Goal: Task Accomplishment & Management: Use online tool/utility

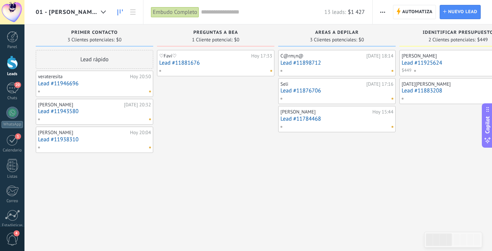
click at [66, 15] on span "01 - [PERSON_NAME]" at bounding box center [67, 12] width 62 height 7
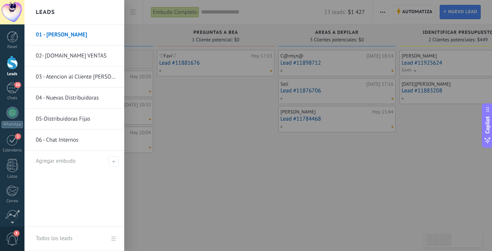
click at [176, 121] on div at bounding box center [270, 125] width 492 height 251
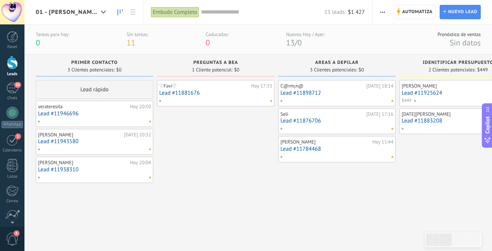
scroll to position [0, 0]
click at [17, 83] on span "20" at bounding box center [17, 85] width 6 height 6
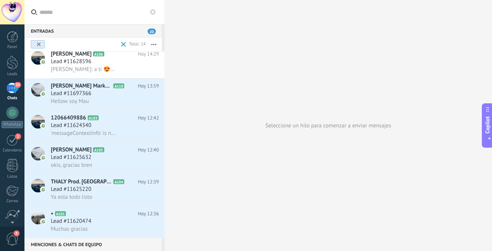
scroll to position [1039, 0]
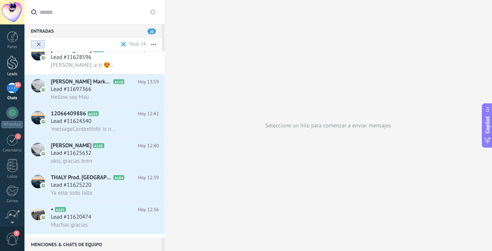
click at [10, 71] on link "Leads" at bounding box center [12, 66] width 24 height 21
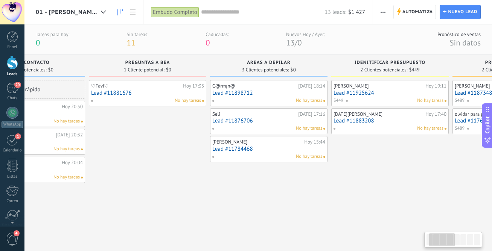
scroll to position [0, 70]
drag, startPoint x: 246, startPoint y: 61, endPoint x: 286, endPoint y: 64, distance: 40.3
click at [287, 64] on span "Areas a depilar" at bounding box center [267, 62] width 44 height 5
click at [297, 59] on div "Areas a depilar 3 Clientes potenciales: $0" at bounding box center [266, 66] width 117 height 22
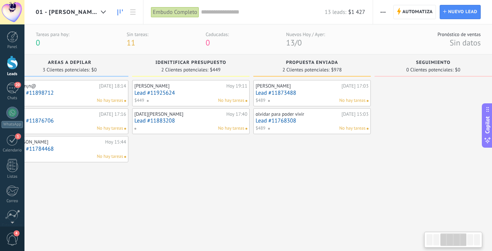
scroll to position [0, 267]
click at [319, 90] on link "Lead #11873488" at bounding box center [311, 93] width 113 height 6
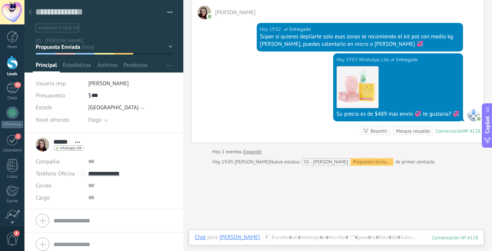
scroll to position [134, 0]
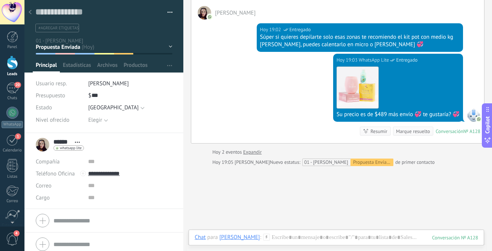
click at [30, 14] on use at bounding box center [30, 12] width 3 height 5
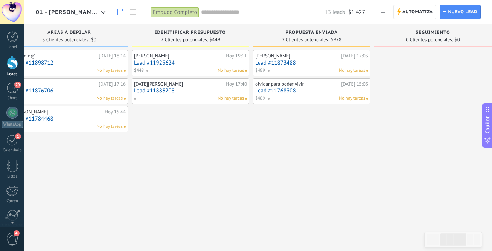
click at [304, 89] on link "Lead #11768308" at bounding box center [311, 91] width 113 height 6
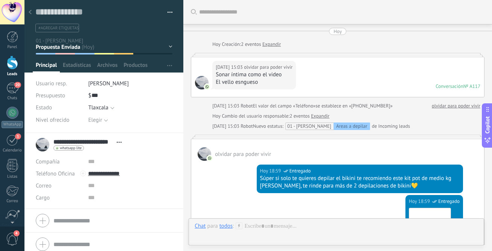
scroll to position [203, 0]
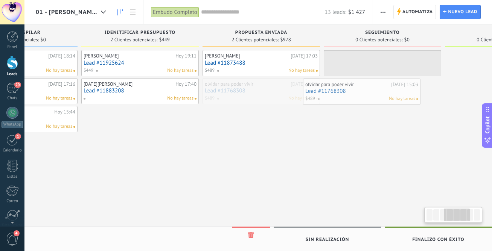
scroll to position [0, 322]
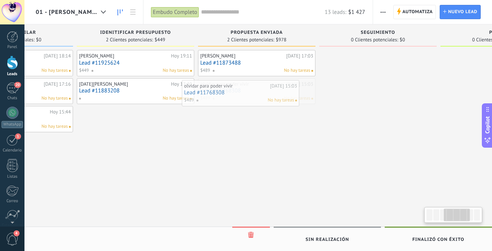
drag, startPoint x: 292, startPoint y: 92, endPoint x: 222, endPoint y: 94, distance: 70.7
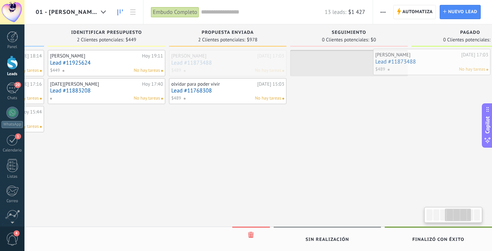
scroll to position [0, 372]
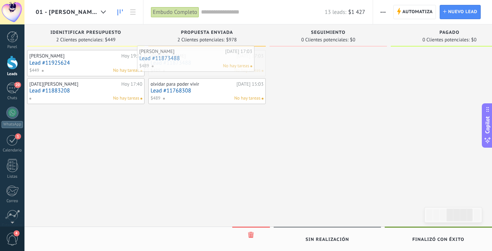
drag, startPoint x: 254, startPoint y: 66, endPoint x: 181, endPoint y: 61, distance: 73.9
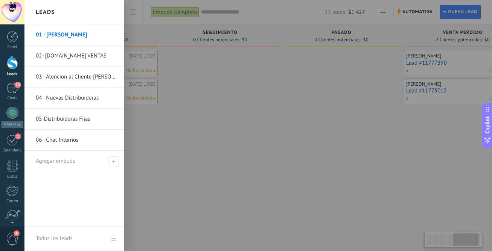
scroll to position [0, 481]
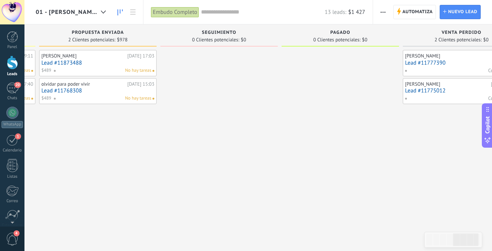
click at [207, 72] on div at bounding box center [218, 126] width 117 height 153
click at [212, 52] on div at bounding box center [218, 126] width 117 height 153
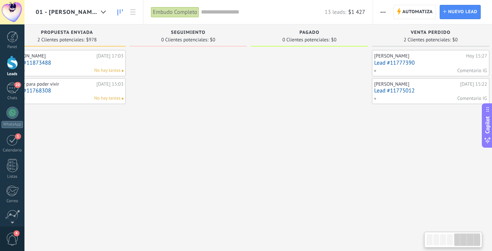
scroll to position [0, 521]
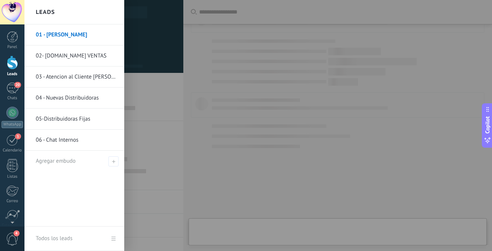
click at [10, 60] on div at bounding box center [12, 63] width 11 height 14
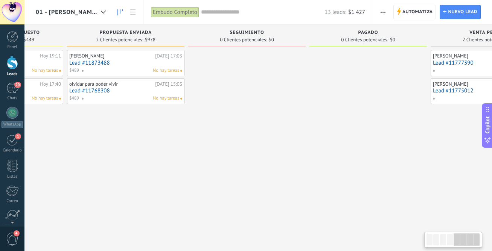
scroll to position [0, 521]
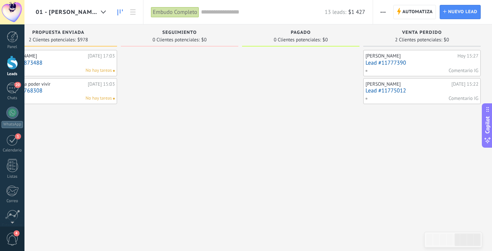
click at [308, 32] on span "pagado" at bounding box center [301, 32] width 20 height 5
click at [100, 10] on div at bounding box center [103, 12] width 12 height 15
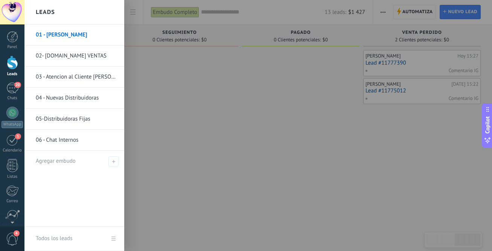
click at [79, 76] on link "03 - Atencion al Cliente [PERSON_NAME]" at bounding box center [76, 77] width 81 height 21
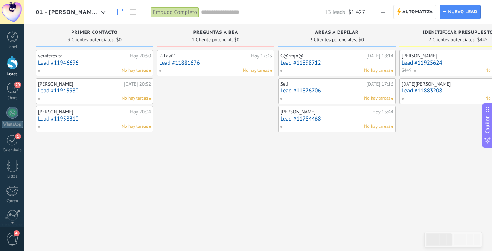
click at [85, 12] on span "01 - [PERSON_NAME]" at bounding box center [67, 12] width 62 height 7
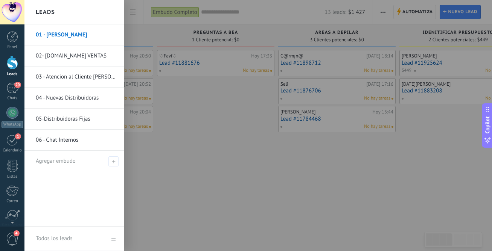
click at [64, 85] on link "03 - Atencion al Cliente [PERSON_NAME]" at bounding box center [76, 77] width 81 height 21
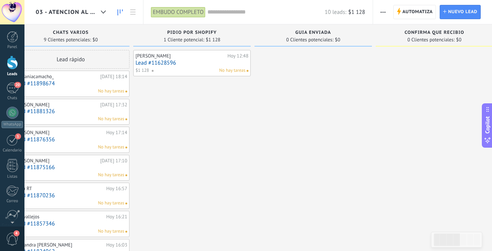
click at [186, 62] on link "Lead #11628596" at bounding box center [191, 63] width 113 height 6
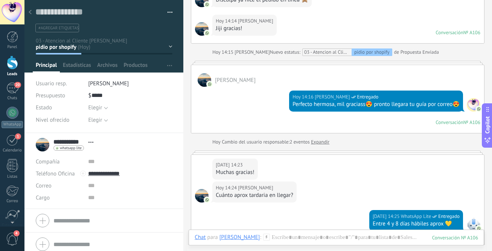
scroll to position [329, 0]
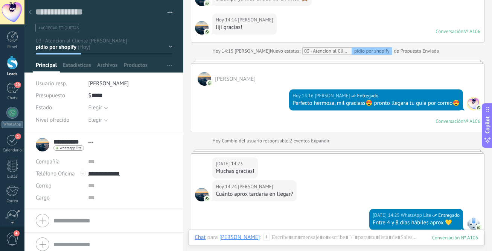
click at [30, 9] on div at bounding box center [30, 12] width 11 height 15
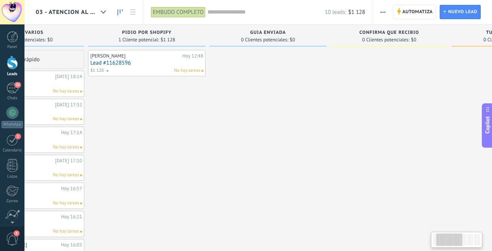
scroll to position [0, 87]
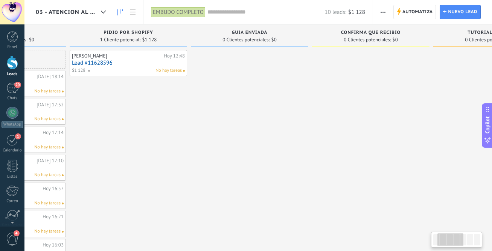
click at [260, 38] on span "0 Clientes potenciales:" at bounding box center [245, 40] width 47 height 5
click at [143, 60] on link "Lead #11628596" at bounding box center [128, 63] width 113 height 6
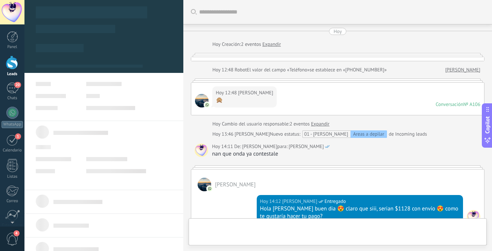
scroll to position [11, 0]
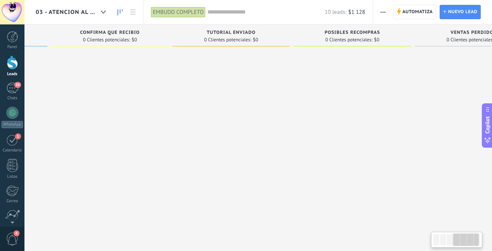
scroll to position [0, 399]
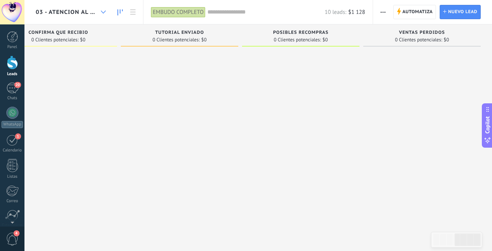
click at [97, 14] on div at bounding box center [103, 12] width 12 height 15
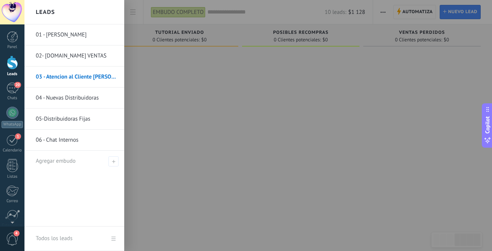
click at [76, 96] on link "04 - Nuevas Distribuidoras" at bounding box center [76, 98] width 81 height 21
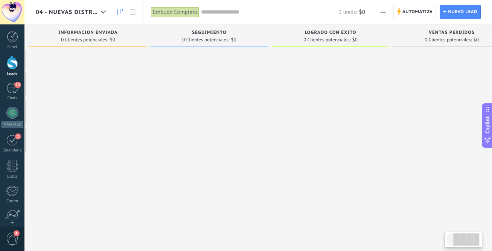
scroll to position [0, 157]
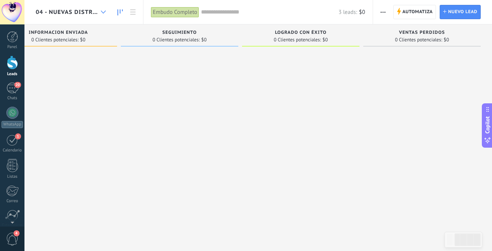
click at [104, 12] on use at bounding box center [103, 12] width 5 height 3
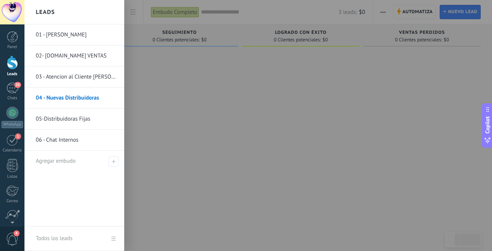
click at [71, 118] on link "05-Distribuidoras Fijas" at bounding box center [76, 119] width 81 height 21
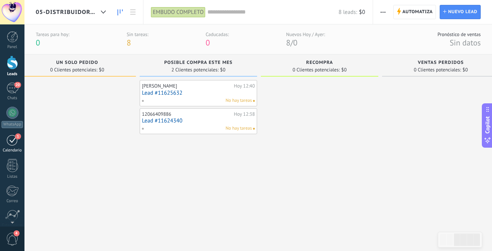
click at [14, 139] on div "1" at bounding box center [12, 140] width 12 height 12
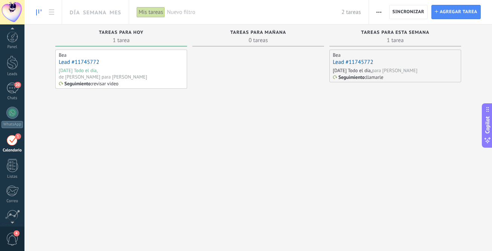
scroll to position [22, 0]
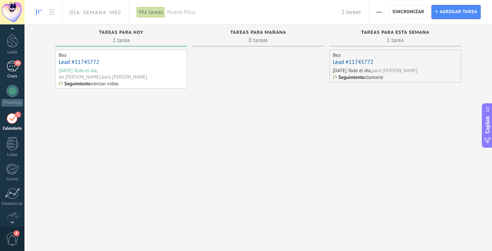
click at [12, 71] on div "20" at bounding box center [12, 66] width 12 height 11
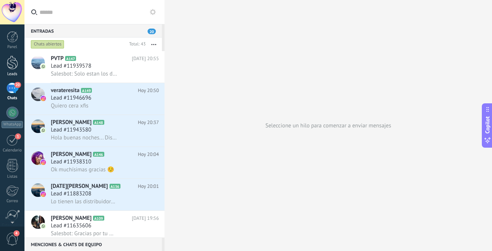
click at [11, 70] on link "Leads" at bounding box center [12, 66] width 24 height 21
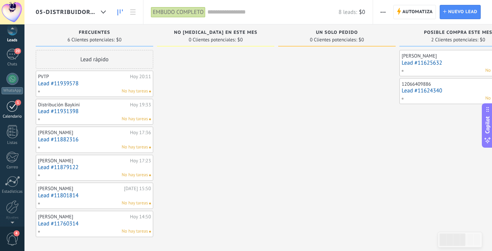
scroll to position [38, 0]
click at [11, 200] on div at bounding box center [12, 202] width 13 height 13
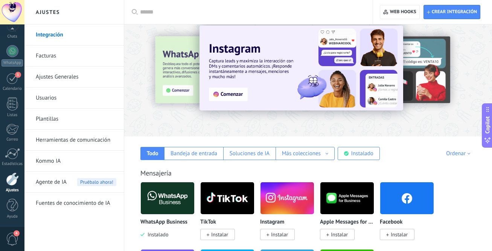
scroll to position [12, 0]
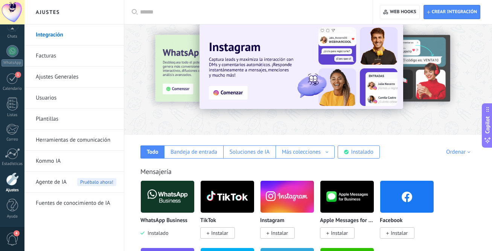
click at [59, 141] on link "Herramientas de comunicación" at bounding box center [76, 140] width 80 height 21
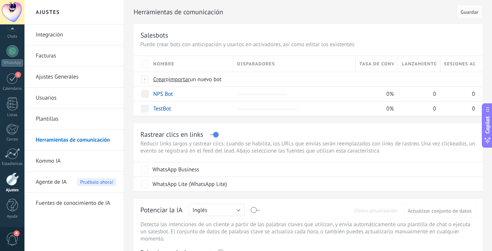
click at [90, 121] on link "Plantillas" at bounding box center [76, 119] width 80 height 21
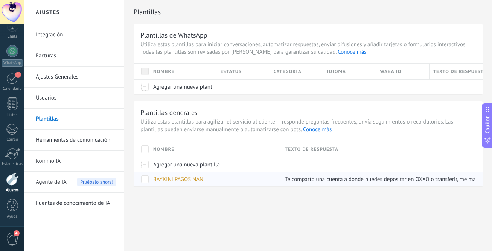
click at [316, 184] on div "Te comparto una cuenta a donde puedes depositar en OXXO o transferir, me mandas…" at bounding box center [378, 179] width 194 height 14
click at [255, 178] on div "BAYKINI PAGOS NAN" at bounding box center [213, 179] width 128 height 14
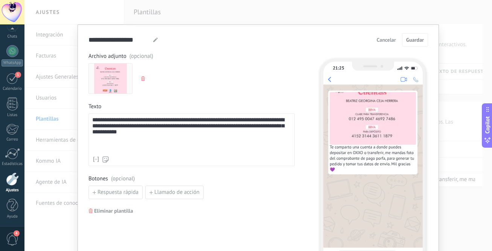
click at [389, 40] on span "Cancelar" at bounding box center [385, 39] width 19 height 5
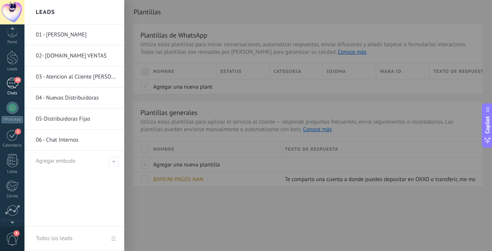
scroll to position [5, 0]
click at [12, 64] on div at bounding box center [12, 58] width 11 height 14
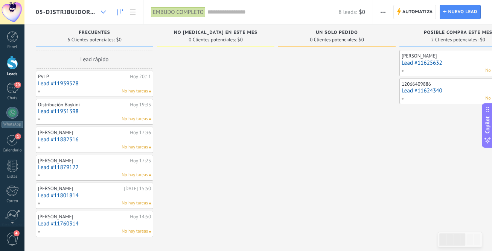
click at [102, 12] on use at bounding box center [103, 12] width 5 height 3
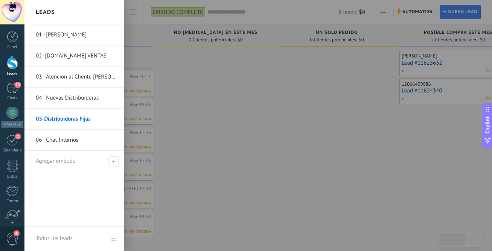
click at [87, 35] on link "01 - [PERSON_NAME]" at bounding box center [76, 34] width 81 height 21
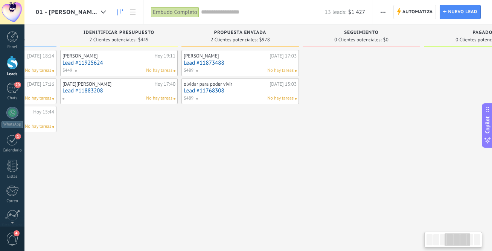
scroll to position [0, 338]
click at [219, 60] on link "Lead #11873488" at bounding box center [240, 63] width 113 height 6
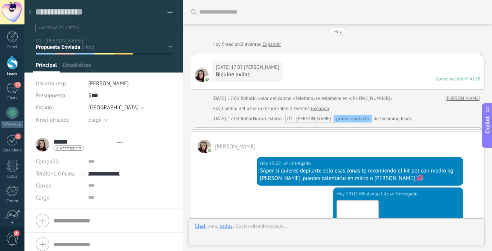
type textarea "**********"
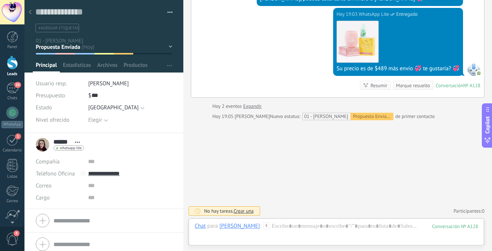
click at [263, 226] on icon at bounding box center [266, 226] width 7 height 7
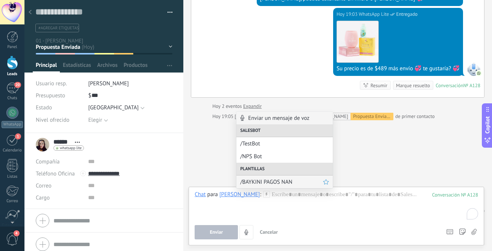
click at [262, 181] on span "/BAYKINI PAGOS NAN" at bounding box center [281, 182] width 83 height 7
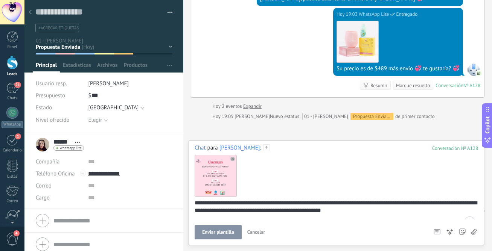
click at [253, 233] on span "Cancelar" at bounding box center [256, 232] width 18 height 6
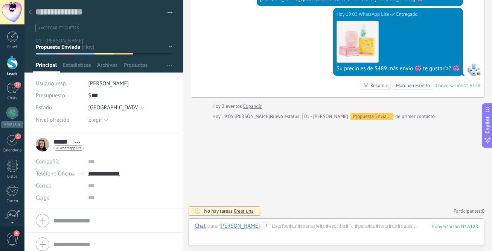
click at [223, 228] on div "[PERSON_NAME]" at bounding box center [239, 226] width 41 height 7
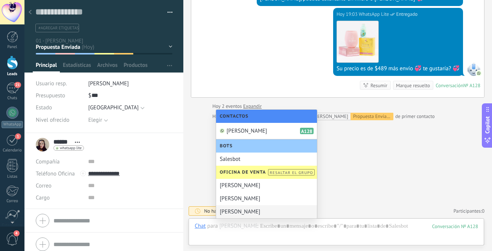
click at [240, 209] on div "[PERSON_NAME]" at bounding box center [266, 211] width 101 height 13
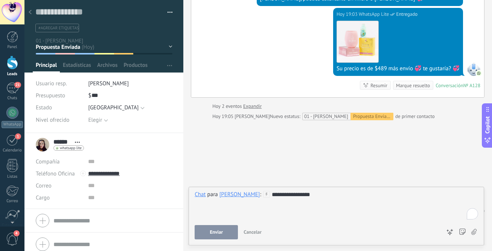
click at [264, 195] on div "**********" at bounding box center [335, 205] width 283 height 29
click at [227, 231] on button "Enviar" at bounding box center [215, 232] width 43 height 14
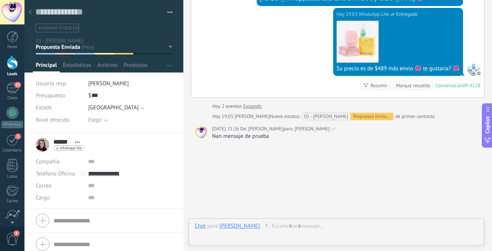
click at [234, 228] on div "[PERSON_NAME]" at bounding box center [239, 226] width 41 height 7
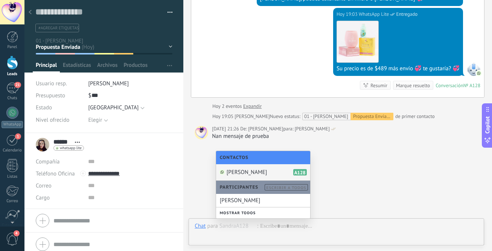
click at [244, 173] on div "[PERSON_NAME] A128" at bounding box center [263, 172] width 94 height 17
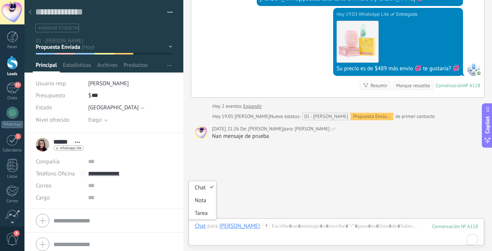
click at [202, 226] on div "Chat" at bounding box center [199, 226] width 11 height 7
click at [204, 202] on div "Nota" at bounding box center [202, 200] width 27 height 13
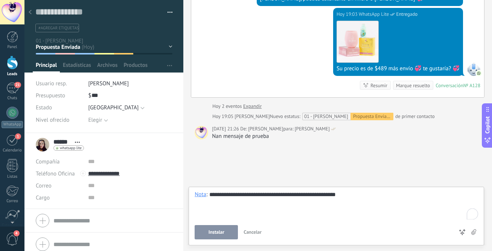
click at [208, 237] on button "Instalar" at bounding box center [215, 232] width 43 height 14
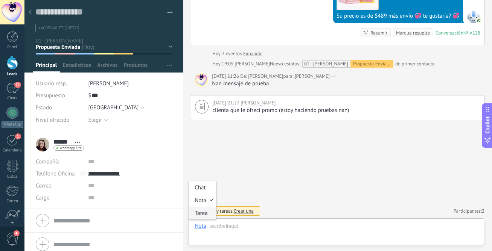
click at [203, 214] on div "Tarea" at bounding box center [202, 213] width 27 height 13
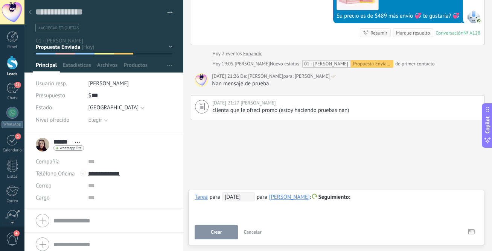
click at [234, 197] on span "[DATE]" at bounding box center [238, 197] width 33 height 9
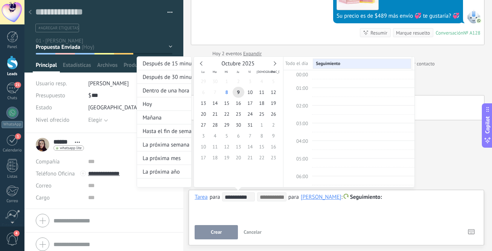
scroll to position [142, 0]
click at [239, 93] on span "9" at bounding box center [238, 92] width 12 height 11
click at [267, 217] on div at bounding box center [246, 125] width 492 height 251
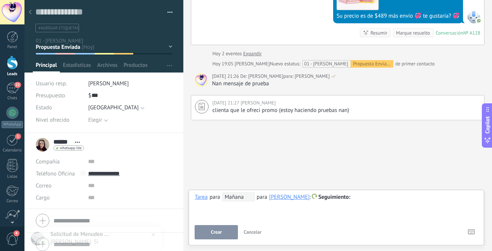
click at [277, 199] on div "[PERSON_NAME]" at bounding box center [289, 197] width 41 height 7
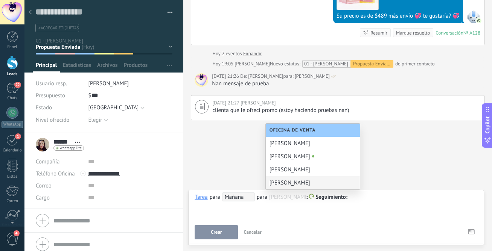
click at [286, 183] on div "[PERSON_NAME]" at bounding box center [313, 182] width 94 height 13
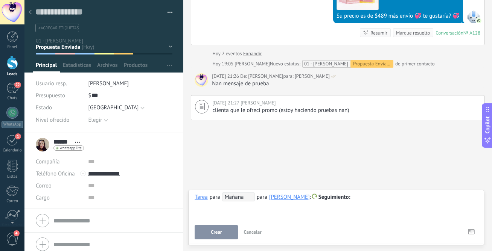
click at [349, 200] on div at bounding box center [335, 197] width 283 height 9
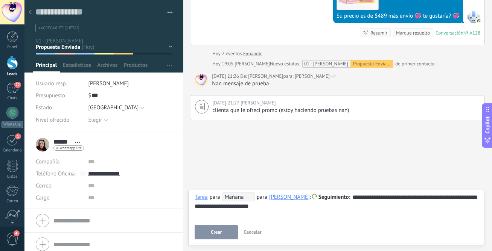
click at [217, 230] on span "Crear" at bounding box center [216, 232] width 11 height 5
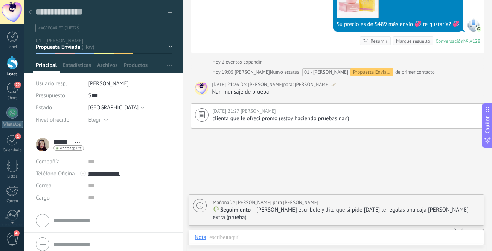
scroll to position [225, 0]
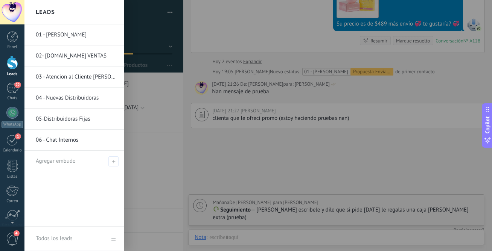
click at [12, 68] on div at bounding box center [12, 63] width 11 height 14
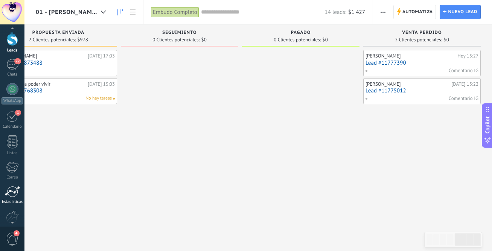
scroll to position [39, 0]
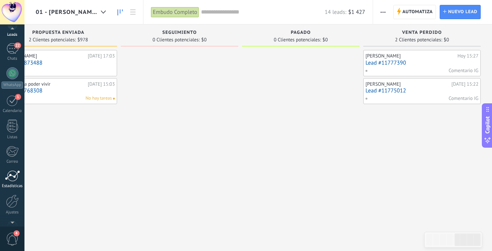
click at [15, 201] on div at bounding box center [12, 201] width 13 height 13
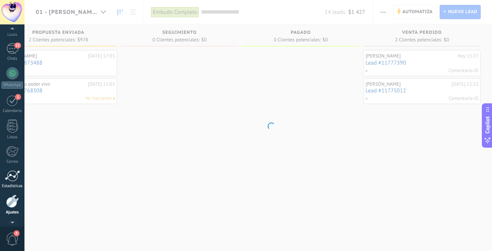
scroll to position [62, 0]
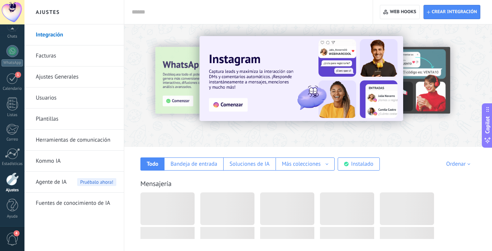
click at [58, 119] on link "Plantillas" at bounding box center [76, 119] width 80 height 21
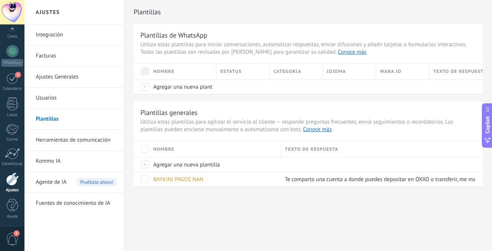
click at [85, 142] on link "Herramientas de comunicación" at bounding box center [76, 140] width 80 height 21
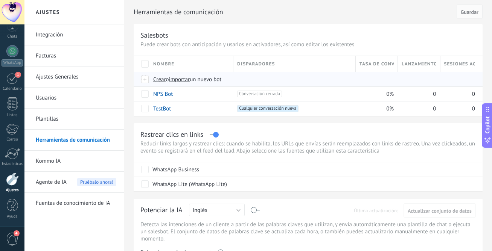
click at [162, 81] on span "Crear" at bounding box center [159, 79] width 13 height 7
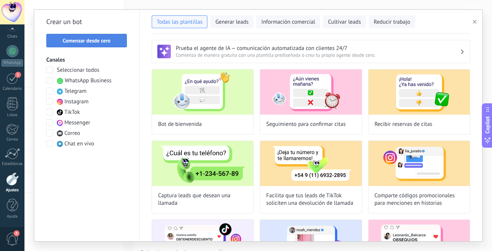
click at [109, 41] on span "Comenzar desde cero" at bounding box center [87, 40] width 48 height 5
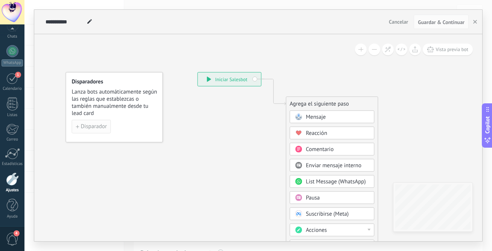
click at [99, 127] on span "Disparador" at bounding box center [93, 126] width 26 height 5
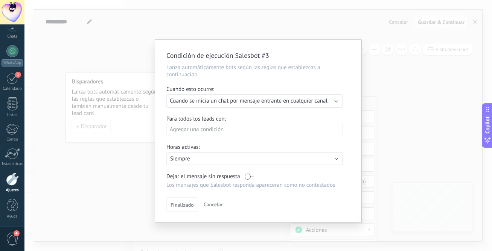
click at [190, 105] on span "Cuando se inicia un chat por mensaje entrante en cualquier canal" at bounding box center [249, 100] width 158 height 7
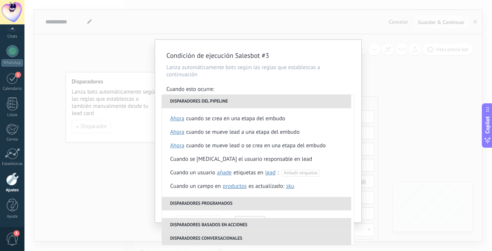
click at [331, 88] on div "Cuando esto ocurre:" at bounding box center [258, 90] width 184 height 9
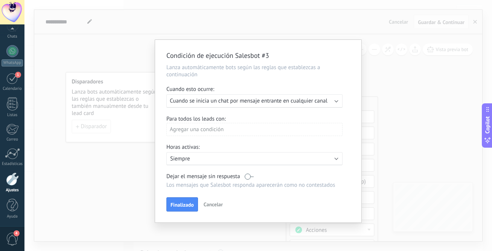
click at [226, 130] on div "Agregar una condición" at bounding box center [254, 129] width 176 height 13
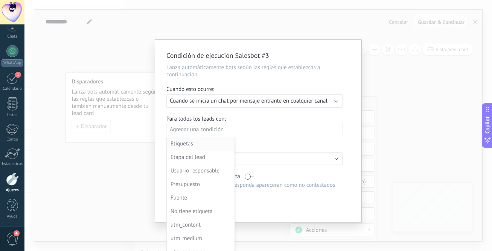
click at [200, 146] on div "Etiquetas" at bounding box center [199, 144] width 59 height 11
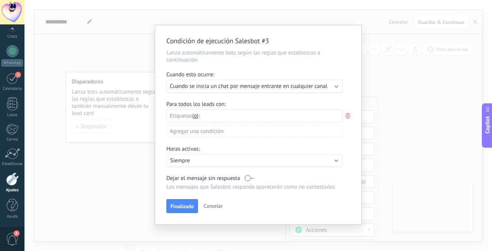
click at [217, 208] on span "Cancelar" at bounding box center [212, 206] width 19 height 7
